Goal: Find specific page/section: Find specific page/section

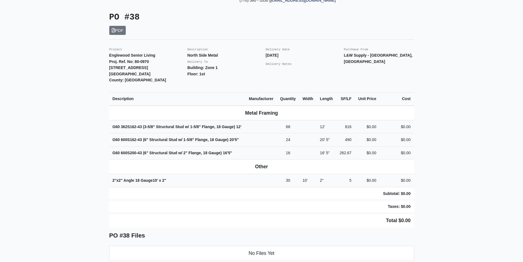
scroll to position [110, 0]
click at [83, 128] on main "Back to Project Roswell Drywall 7000 Peachtree Dunwoody Rd NE Building 5, Suite…" at bounding box center [261, 171] width 523 height 507
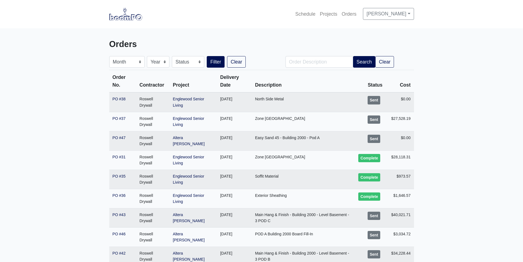
click at [57, 107] on main "Orders Month January February March April May June July August September Octobe…" at bounding box center [261, 176] width 523 height 296
click at [318, 61] on input "Order Description" at bounding box center [320, 62] width 68 height 12
type input "Pod A"
click at [364, 61] on button "Search" at bounding box center [364, 62] width 23 height 12
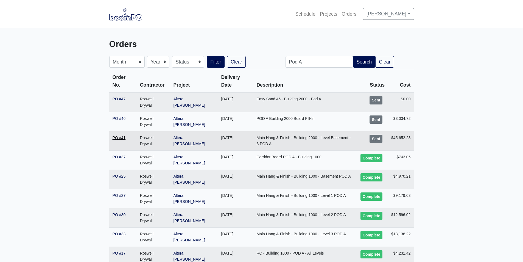
click at [120, 135] on link "PO #41" at bounding box center [119, 137] width 13 height 4
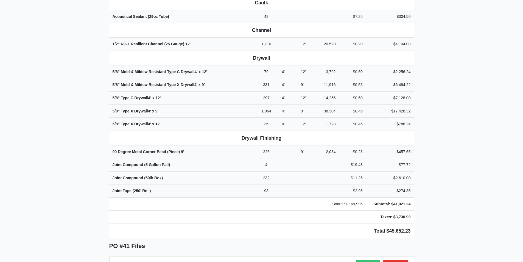
scroll to position [220, 0]
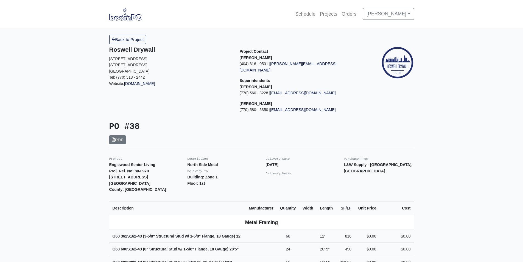
scroll to position [110, 0]
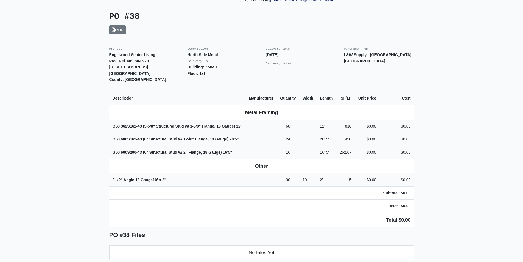
click at [63, 99] on main "Back to Project Roswell Drywall [STREET_ADDRESS] Tel: (770) 518 - 2442 Website:…" at bounding box center [261, 171] width 523 height 507
